Goal: Check status

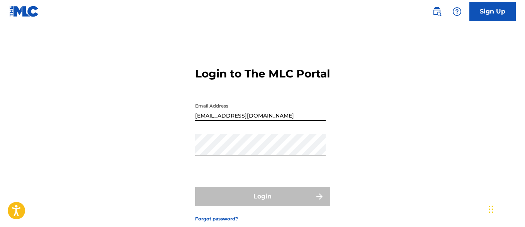
type input "[EMAIL_ADDRESS][DOMAIN_NAME]"
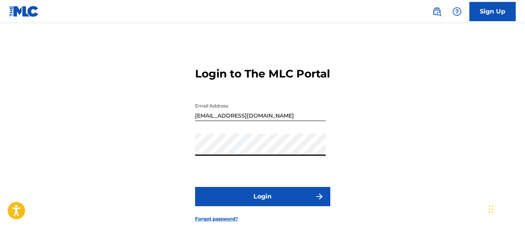
click at [262, 206] on button "Login" at bounding box center [262, 196] width 135 height 19
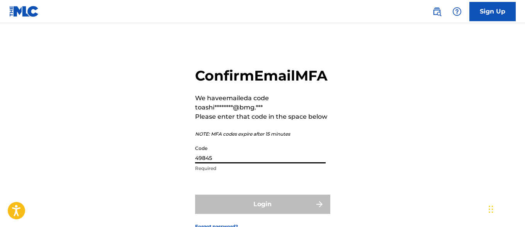
type input "498450"
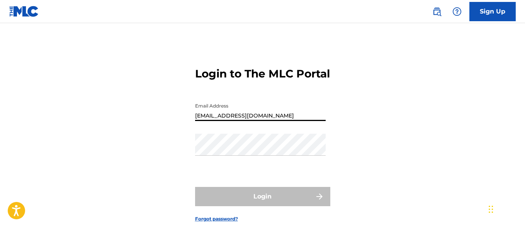
type input "[EMAIL_ADDRESS][DOMAIN_NAME]"
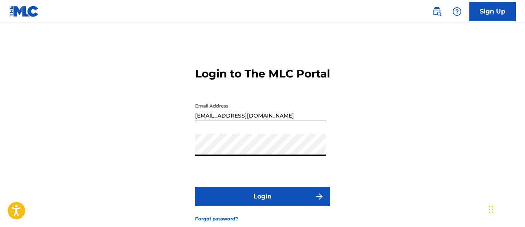
click at [262, 206] on button "Login" at bounding box center [262, 196] width 135 height 19
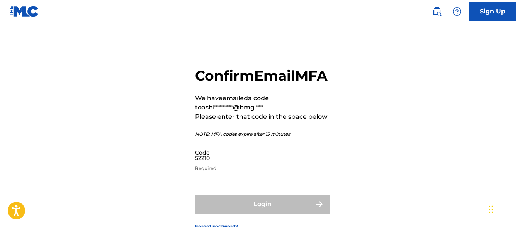
type input "522101"
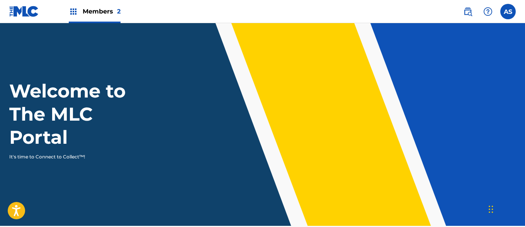
click at [73, 12] on img at bounding box center [73, 11] width 9 height 9
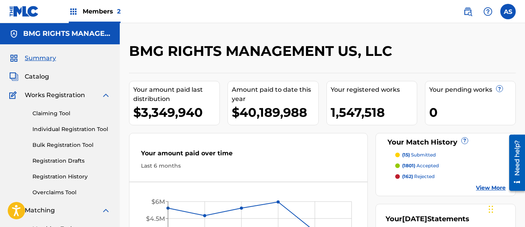
scroll to position [168, 0]
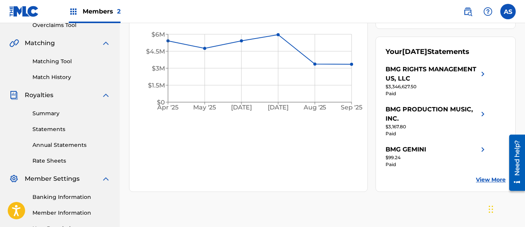
click at [71, 113] on link "Summary" at bounding box center [71, 114] width 78 height 8
